Goal: Information Seeking & Learning: Learn about a topic

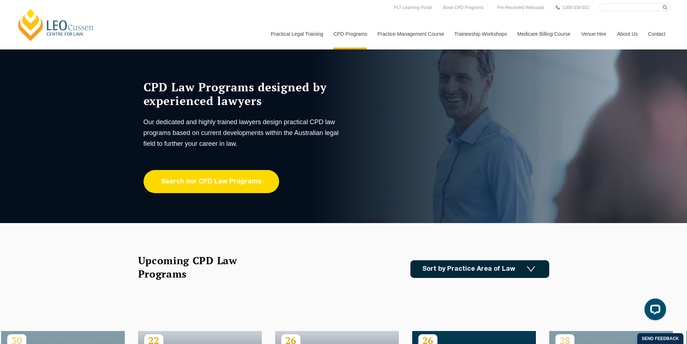
click at [219, 182] on link "Search our CPD Law Programs" at bounding box center [211, 181] width 136 height 23
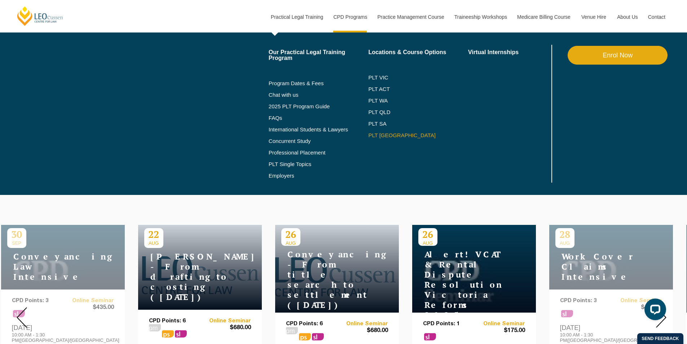
scroll to position [180, 0]
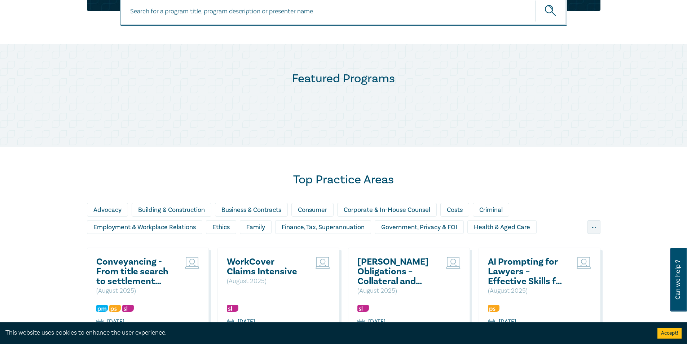
scroll to position [324, 0]
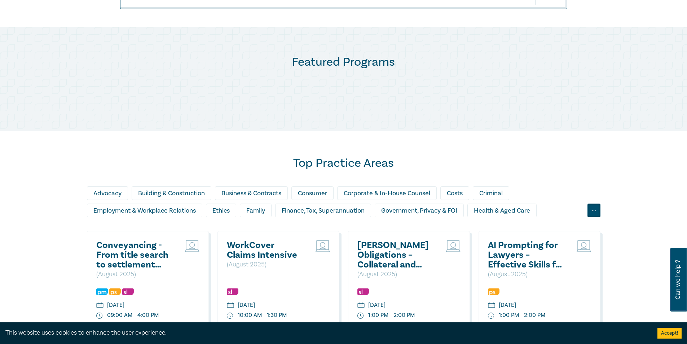
click at [592, 209] on div "..." at bounding box center [593, 210] width 13 height 14
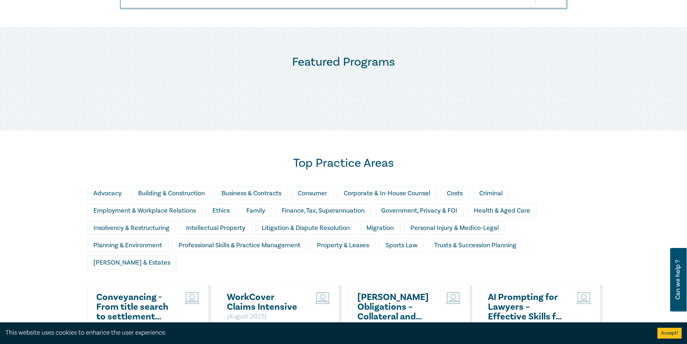
scroll to position [396, 0]
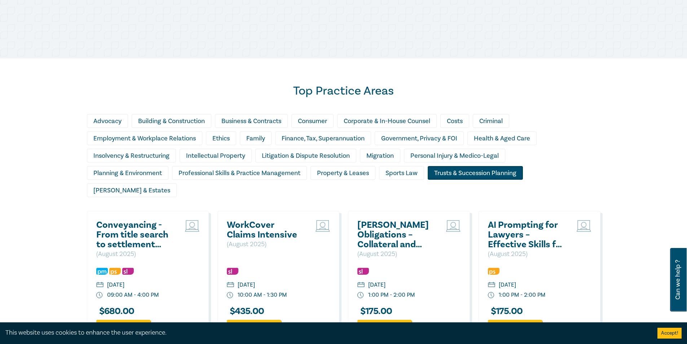
click at [491, 172] on div "Trusts & Succession Planning" at bounding box center [474, 173] width 95 height 14
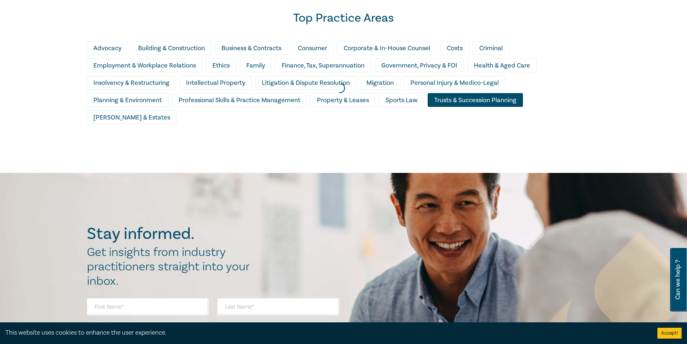
scroll to position [469, 0]
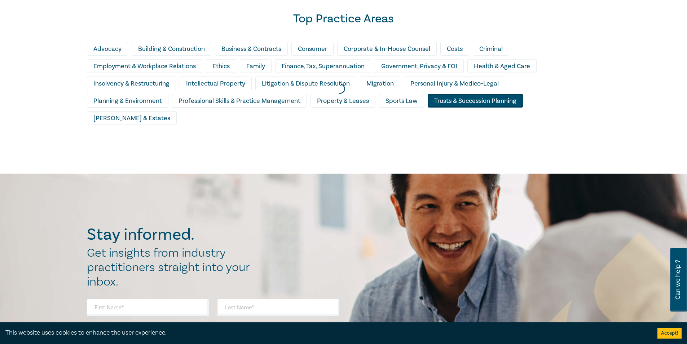
click at [544, 96] on div at bounding box center [339, 88] width 687 height 177
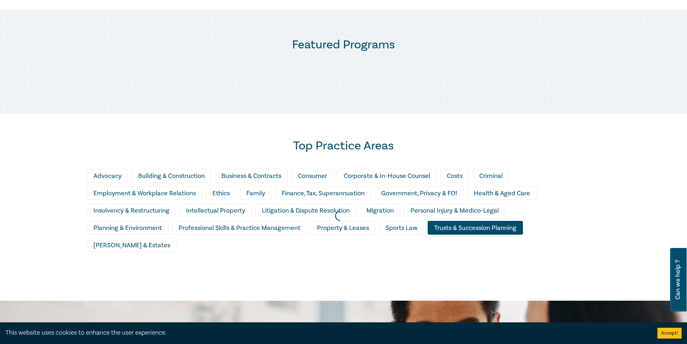
scroll to position [396, 0]
